Goal: Transaction & Acquisition: Obtain resource

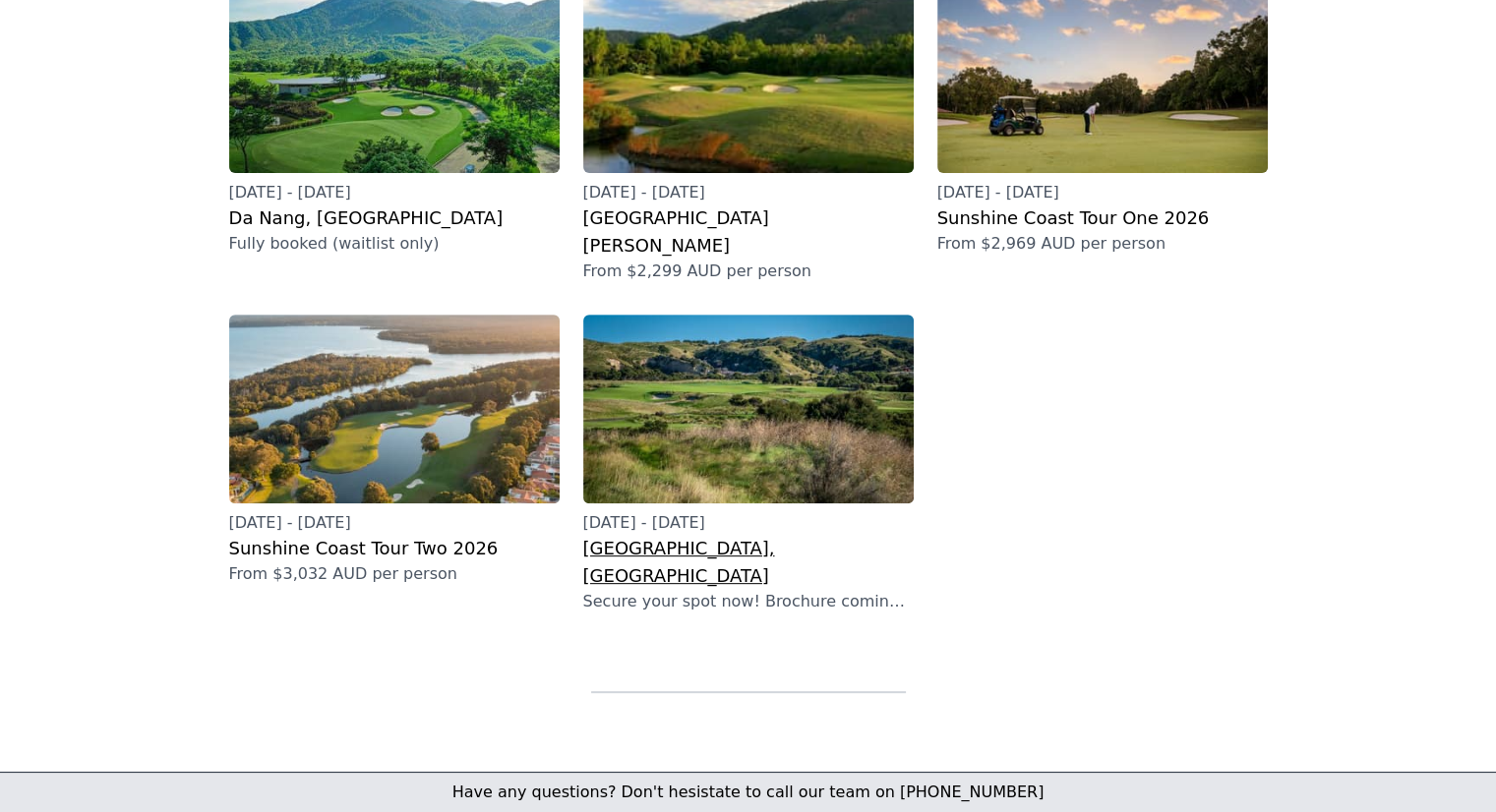
scroll to position [696, 0]
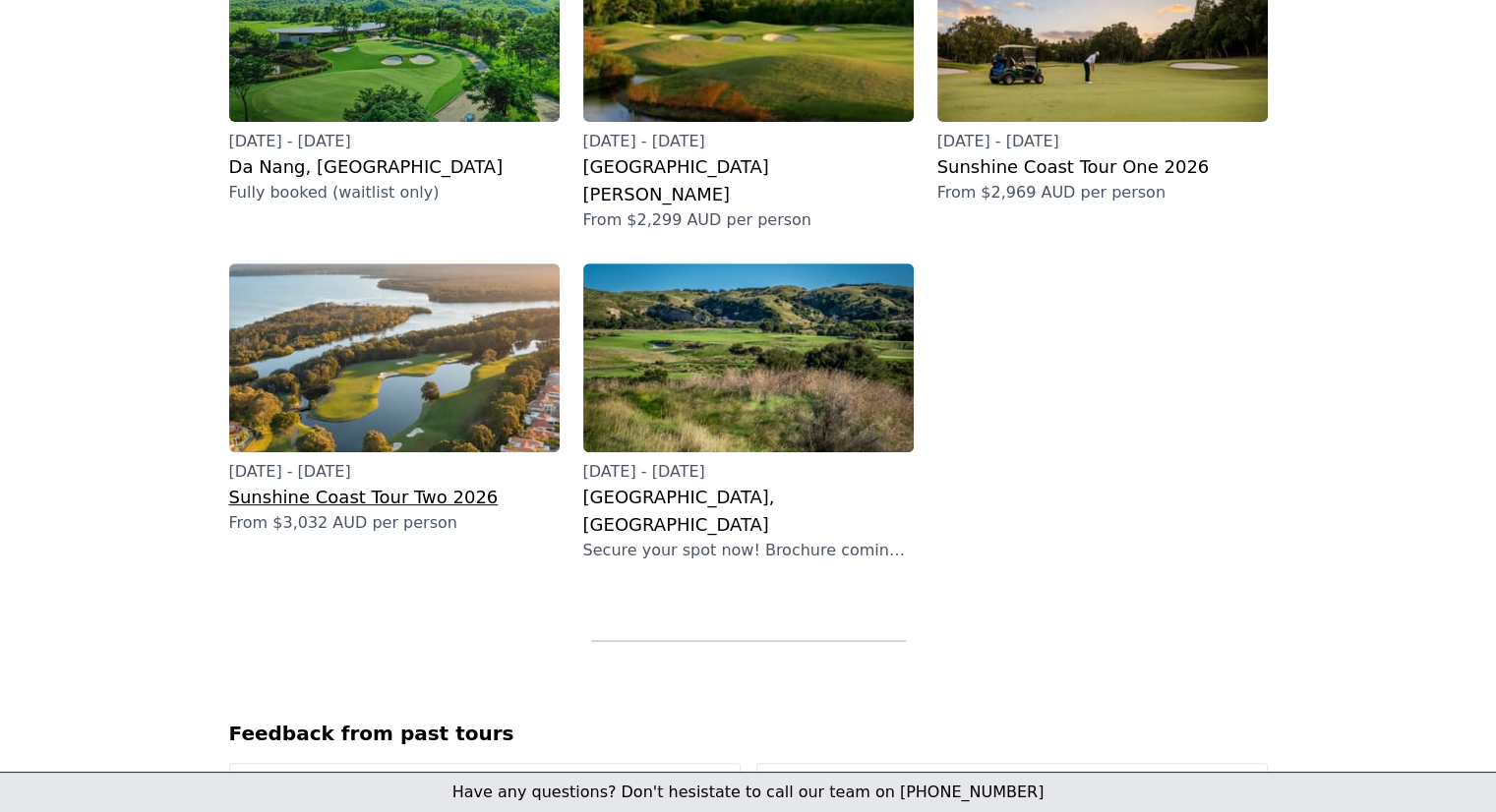
click at [338, 484] on h2 "Sunshine Coast Tour Two 2026" at bounding box center [394, 498] width 330 height 28
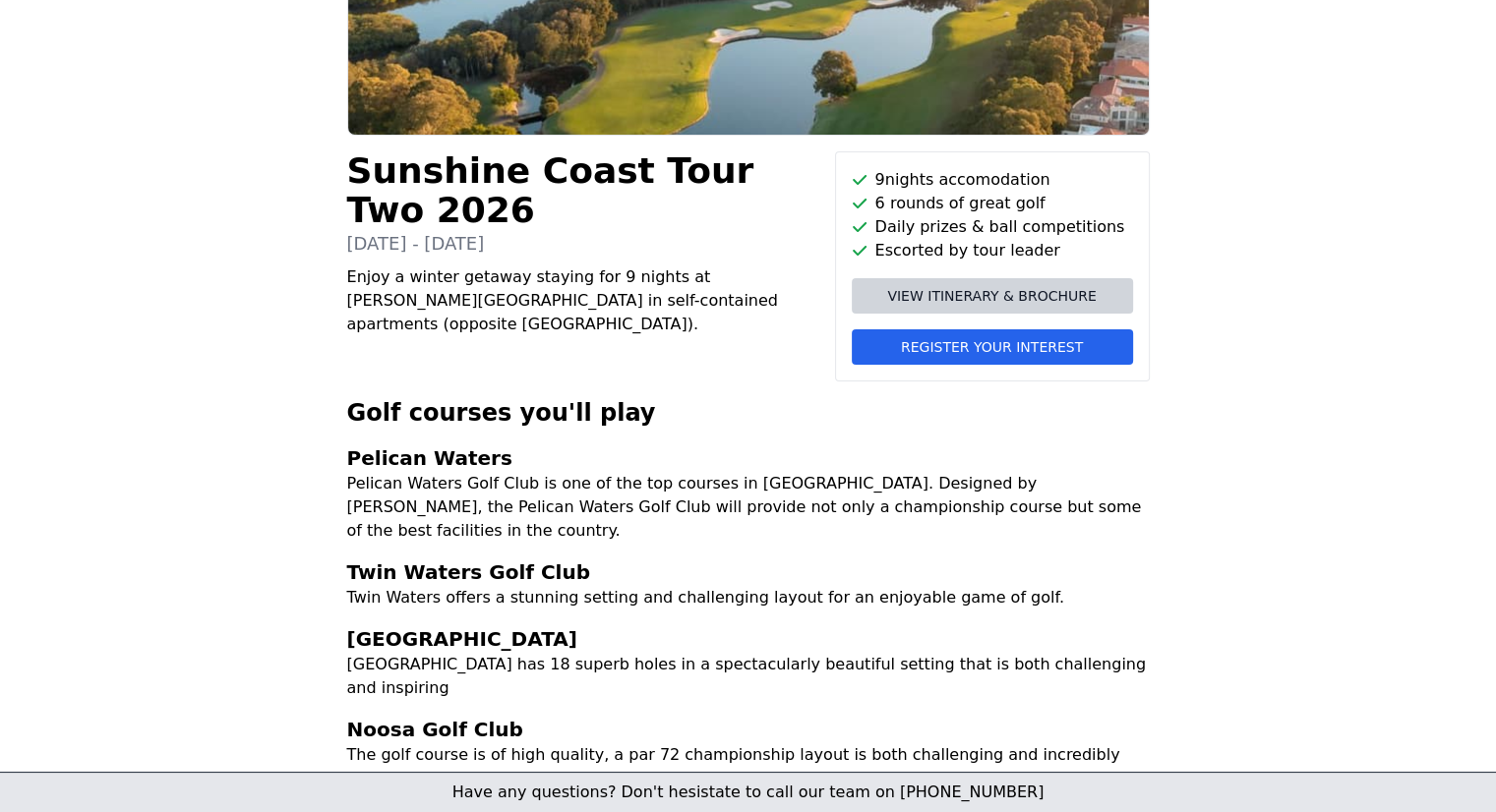
scroll to position [197, 0]
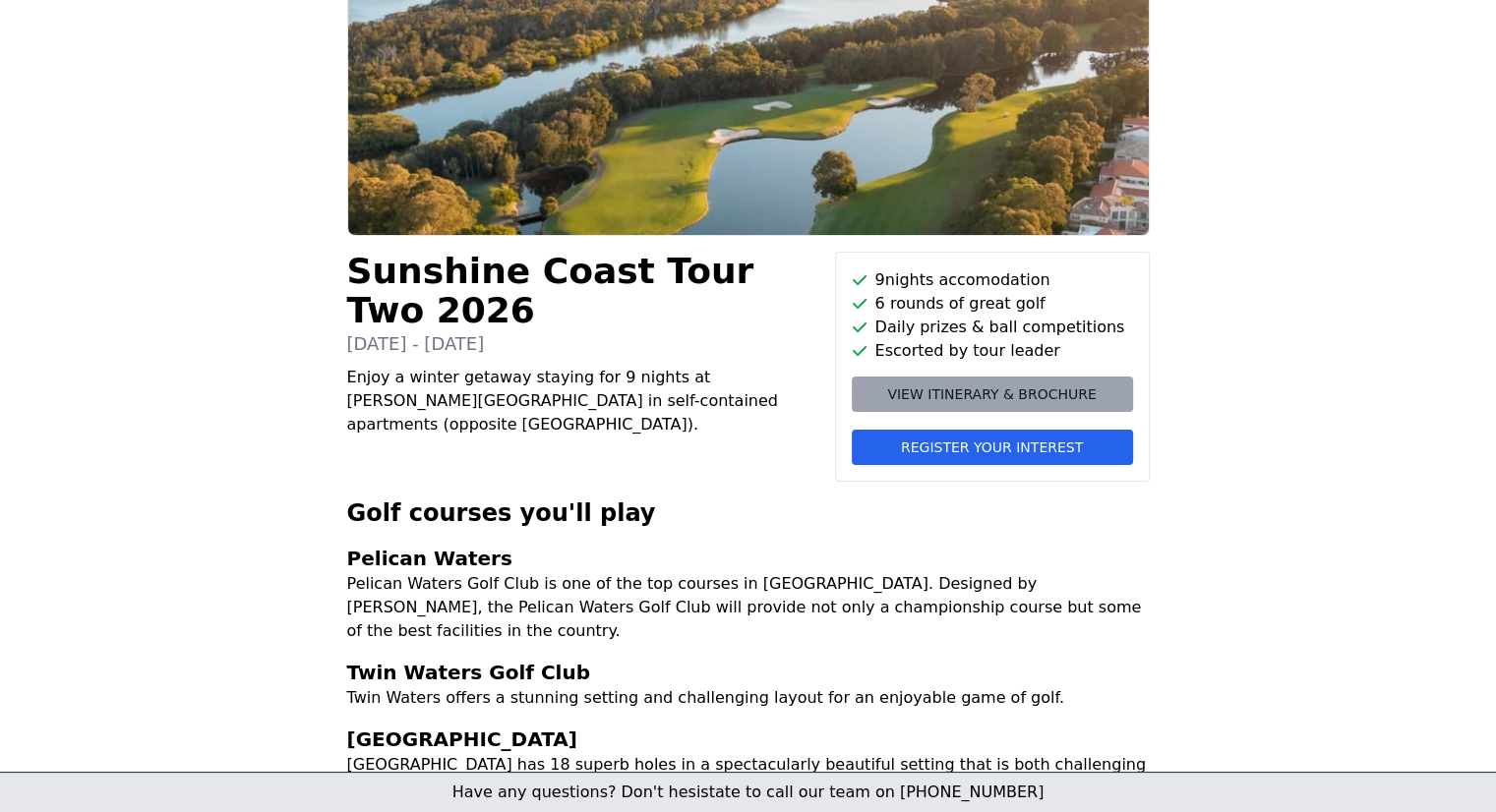
click at [992, 406] on link "View itinerary & brochure" at bounding box center [992, 395] width 281 height 36
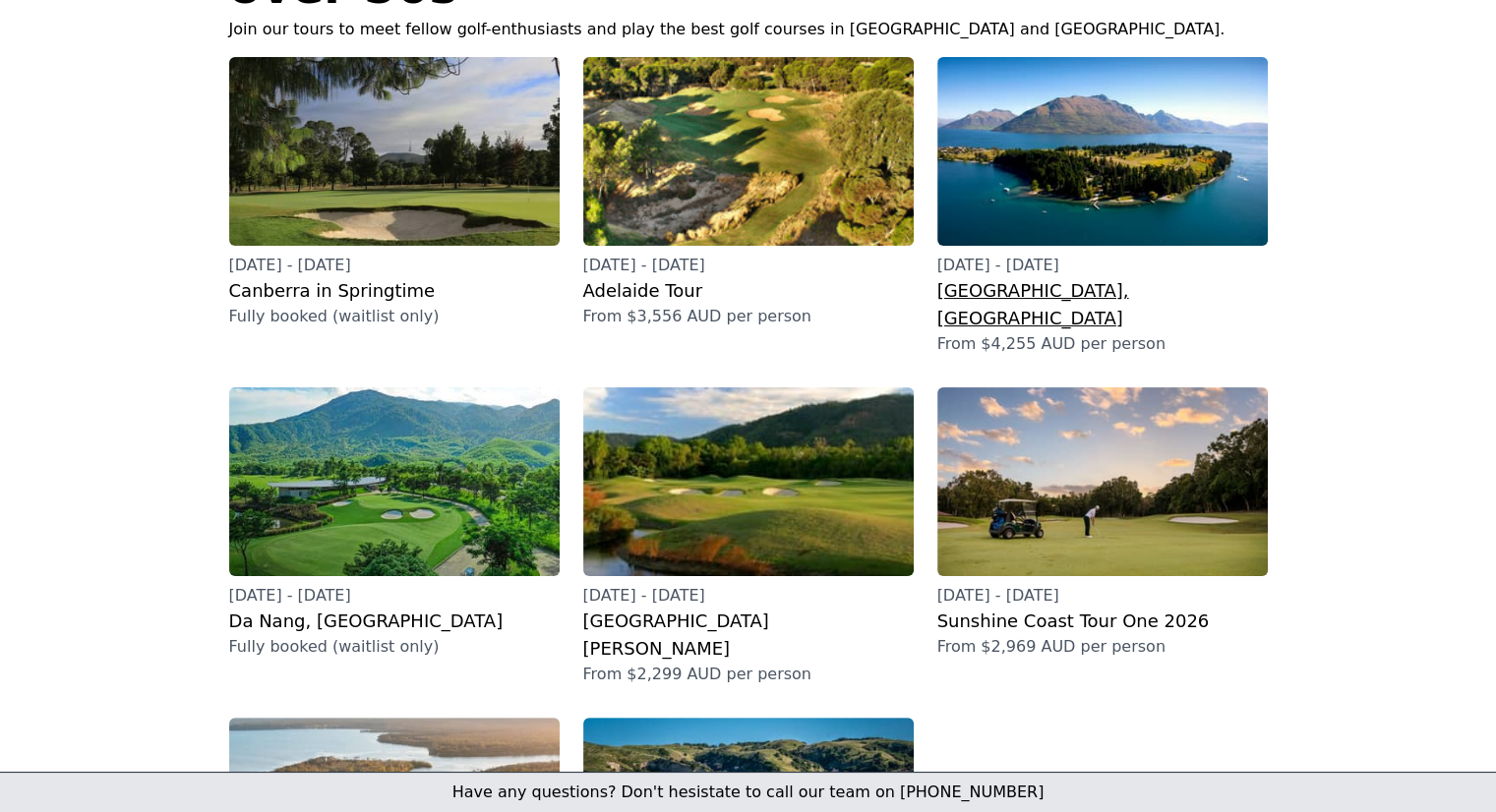
scroll to position [590, 0]
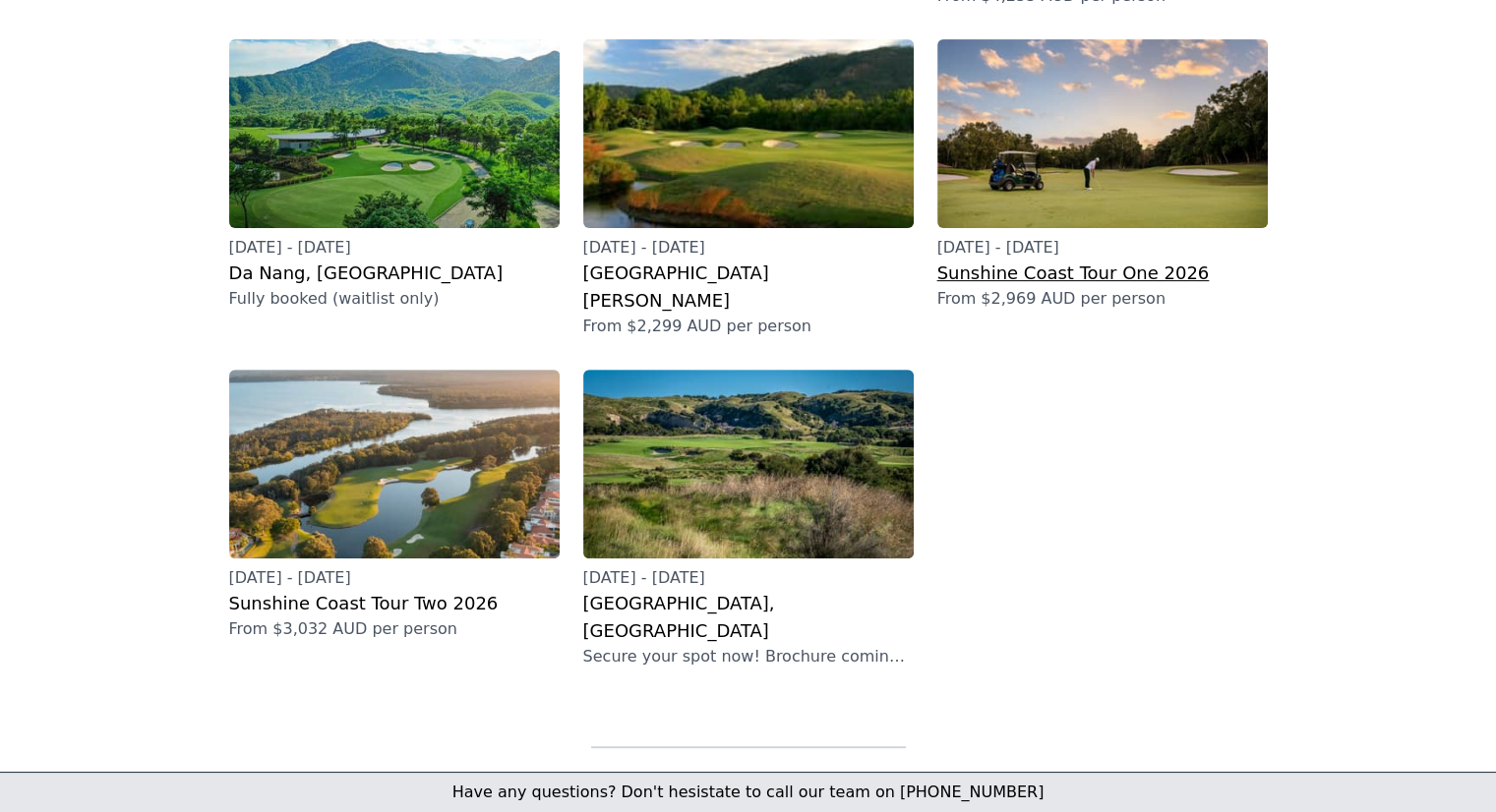
click at [1046, 259] on h2 "Sunshine Coast Tour One 2026" at bounding box center [1102, 273] width 330 height 28
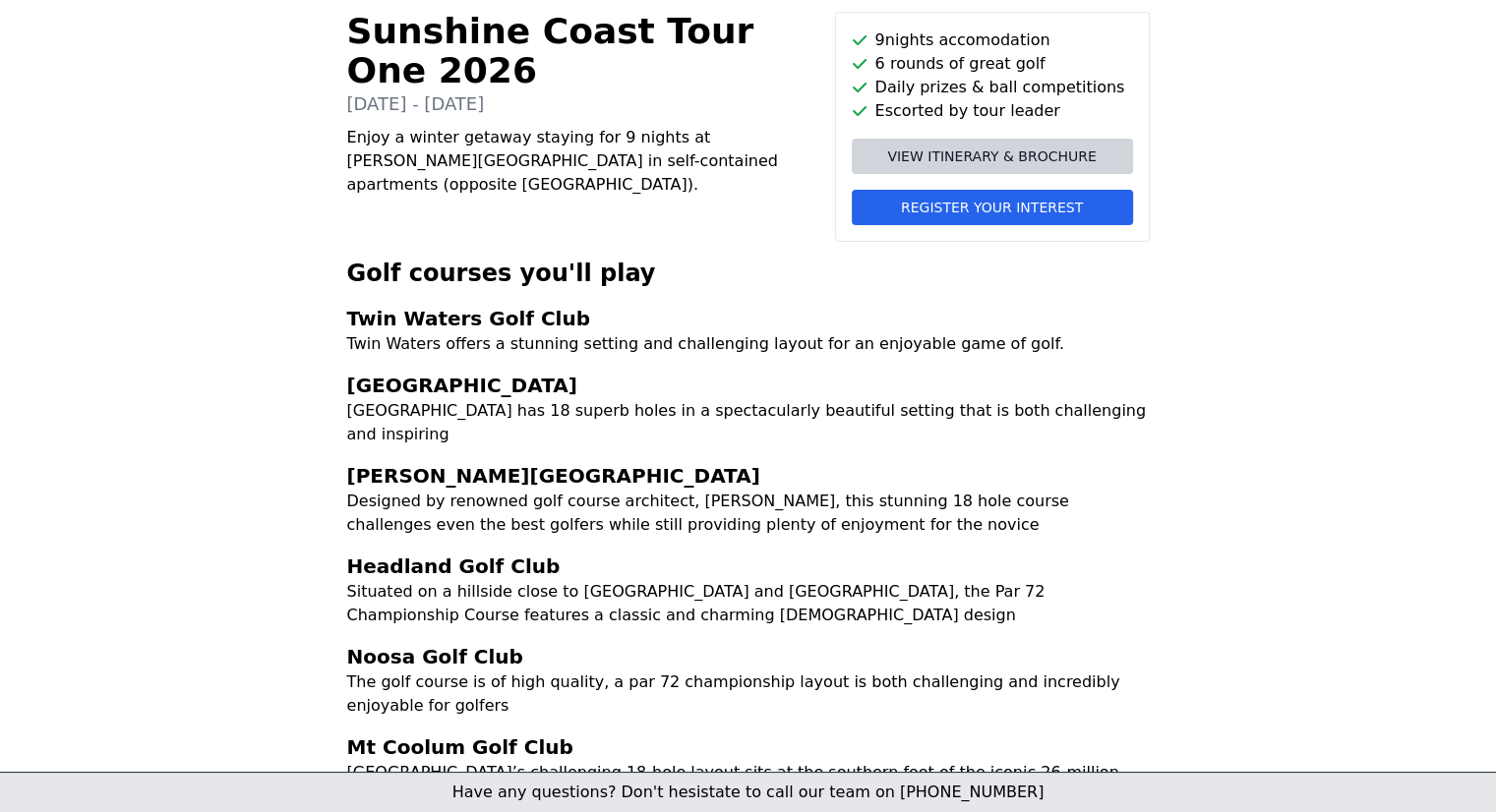
scroll to position [295, 0]
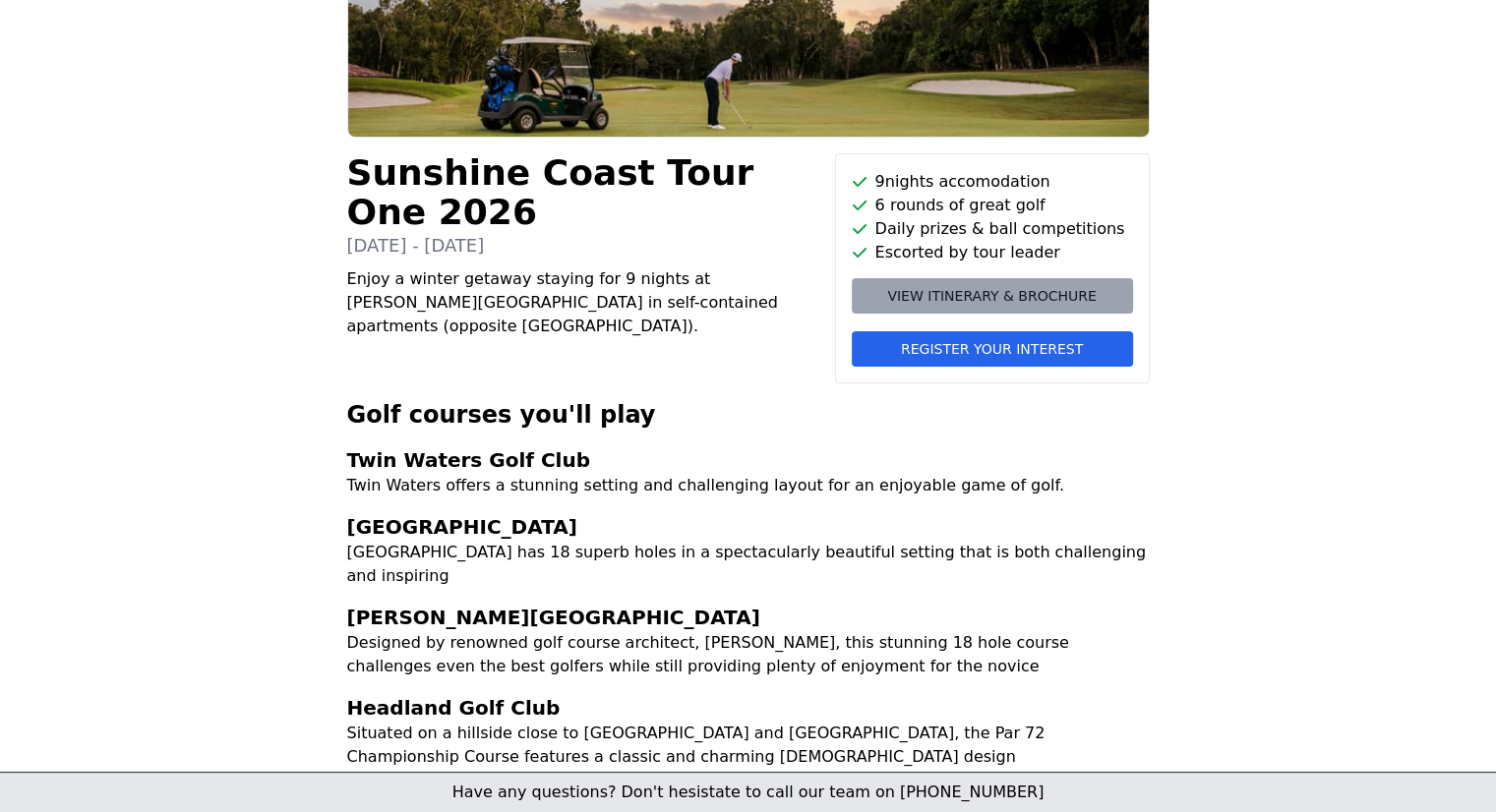
click at [1000, 293] on span "View itinerary & brochure" at bounding box center [991, 296] width 209 height 20
